Goal: Entertainment & Leisure: Consume media (video, audio)

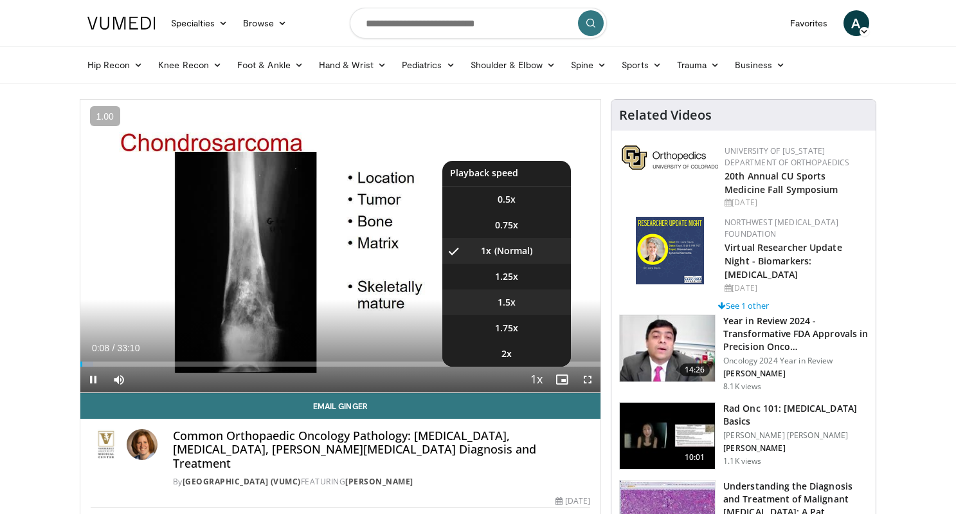
click at [522, 304] on li "1.5x" at bounding box center [506, 302] width 129 height 26
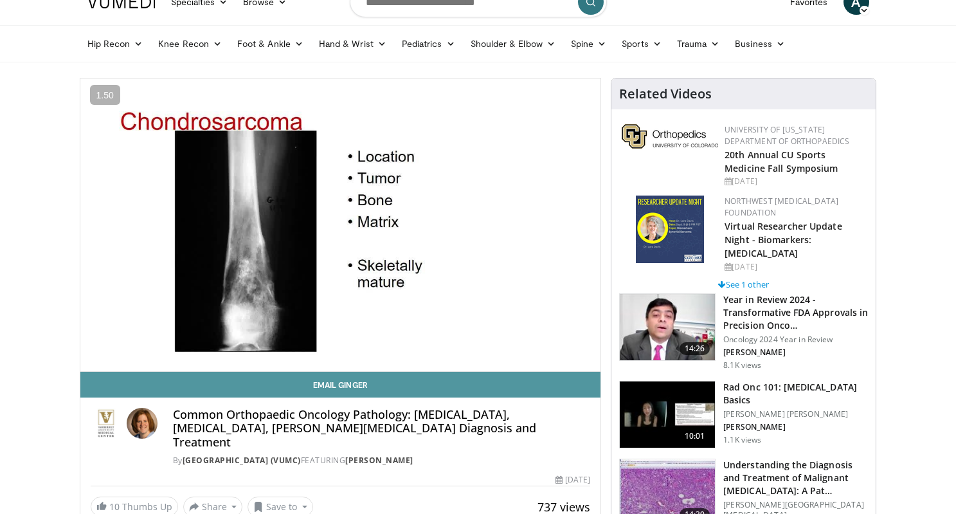
scroll to position [22, 0]
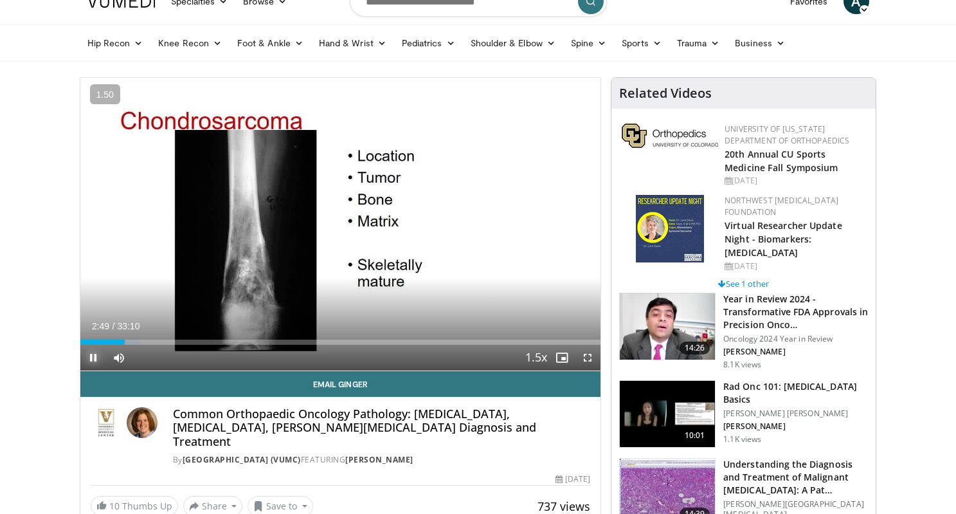
click at [95, 356] on span "Video Player" at bounding box center [93, 358] width 26 height 26
